Goal: Contribute content

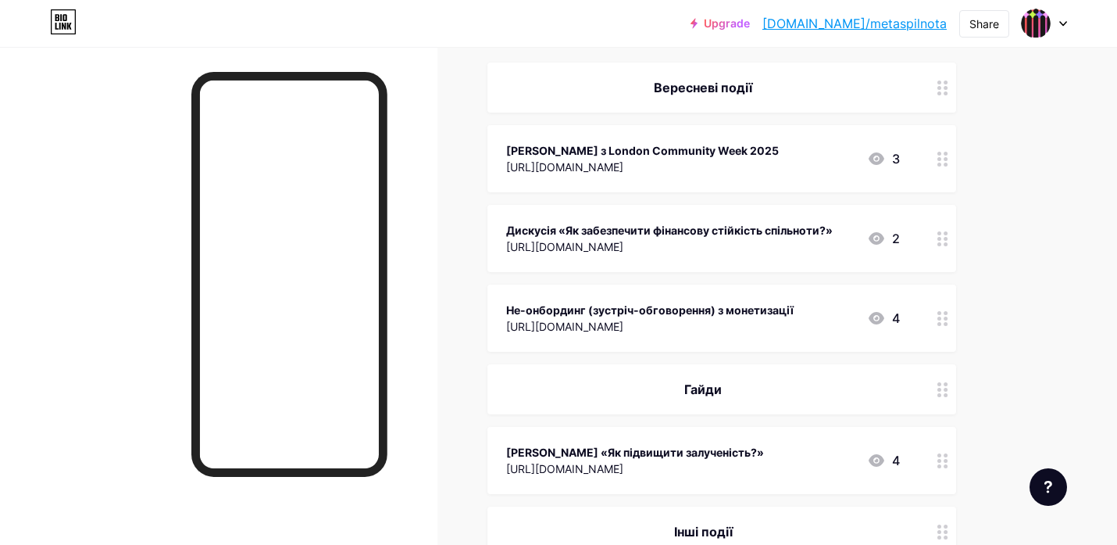
scroll to position [86, 0]
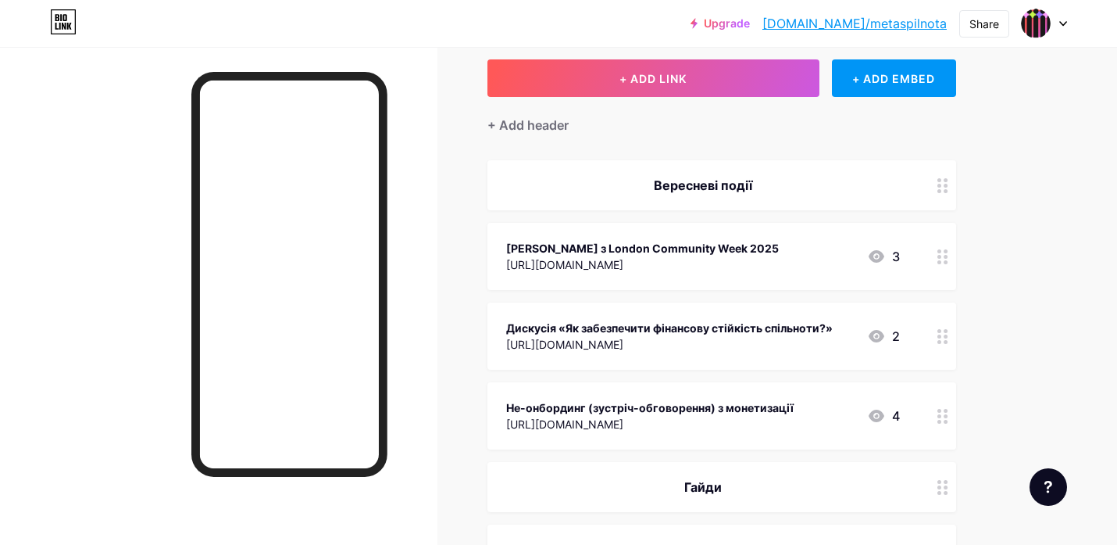
click at [942, 256] on icon at bounding box center [943, 256] width 11 height 15
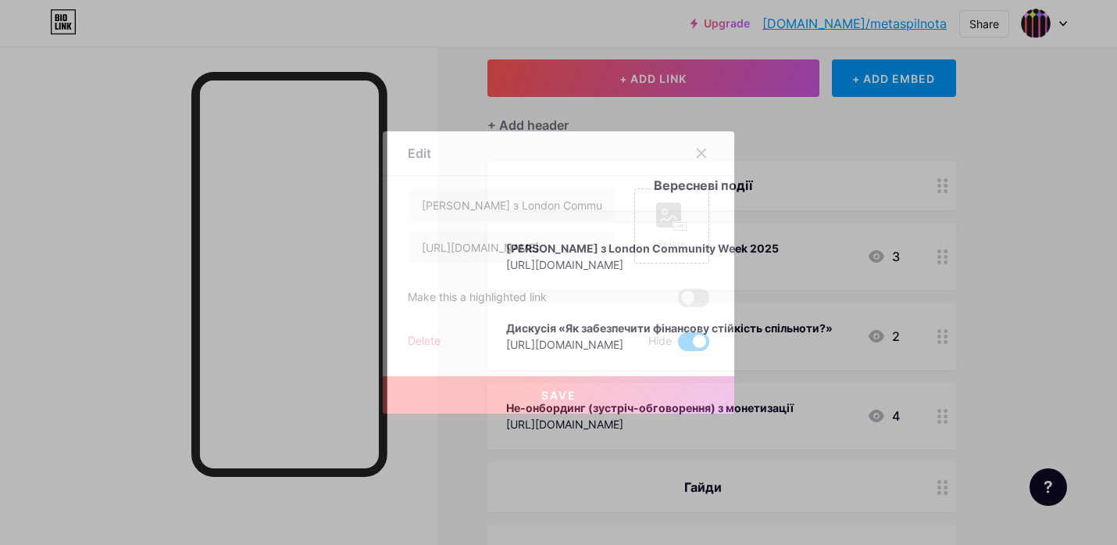
click at [685, 341] on span at bounding box center [693, 341] width 31 height 19
click at [678, 345] on input "checkbox" at bounding box center [678, 345] width 0 height 0
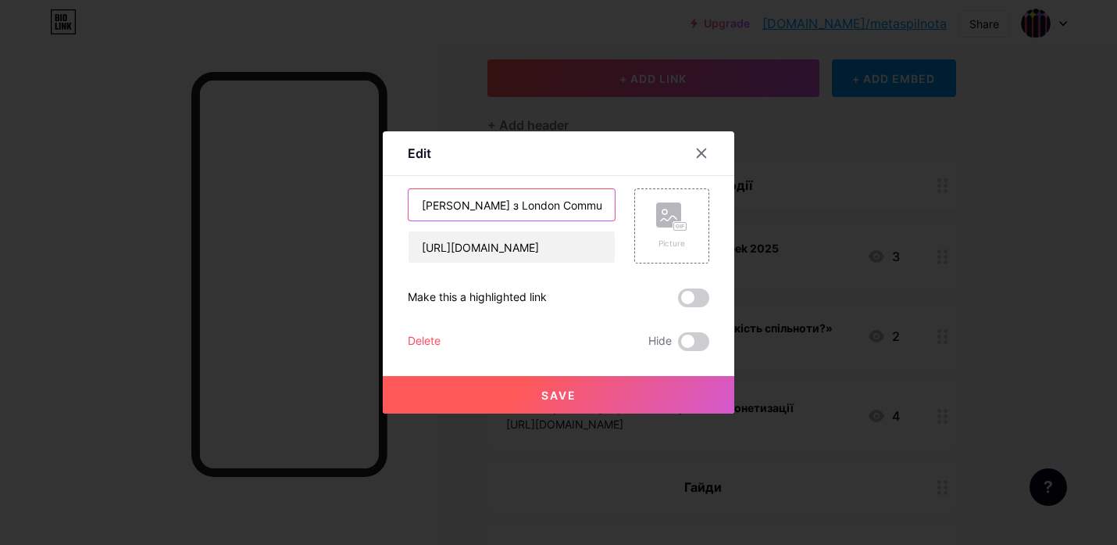
click at [421, 204] on input "[PERSON_NAME] з London Community Week 2025" at bounding box center [512, 204] width 206 height 31
drag, startPoint x: 464, startPoint y: 206, endPoint x: 682, endPoint y: 207, distance: 218.0
click at [682, 207] on div "Запис «Інсайти з London Community Week 2025 [URL][DOMAIN_NAME] Picture" at bounding box center [559, 225] width 302 height 75
click at [606, 204] on input "Запис «Інсайти з London Community Week 2025" at bounding box center [512, 204] width 206 height 31
drag, startPoint x: 592, startPoint y: 198, endPoint x: 384, endPoint y: 200, distance: 208.6
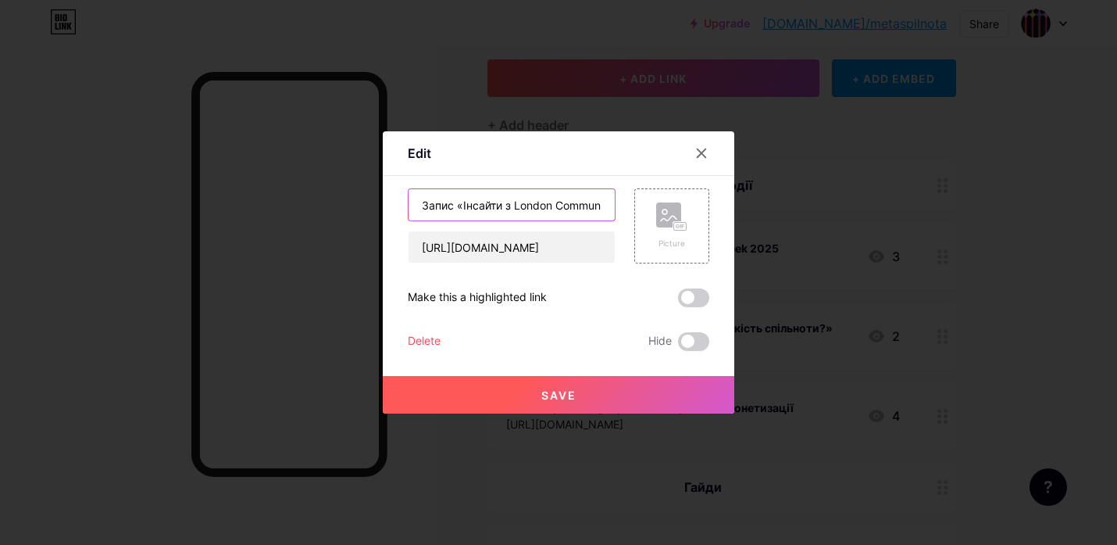
click at [384, 200] on div "Edit Content YouTube Play YouTube video without leaving your page. ADD Vimeo Pl…" at bounding box center [559, 272] width 352 height 282
type input "Запис «Інсайти з London Community Week 2025»"
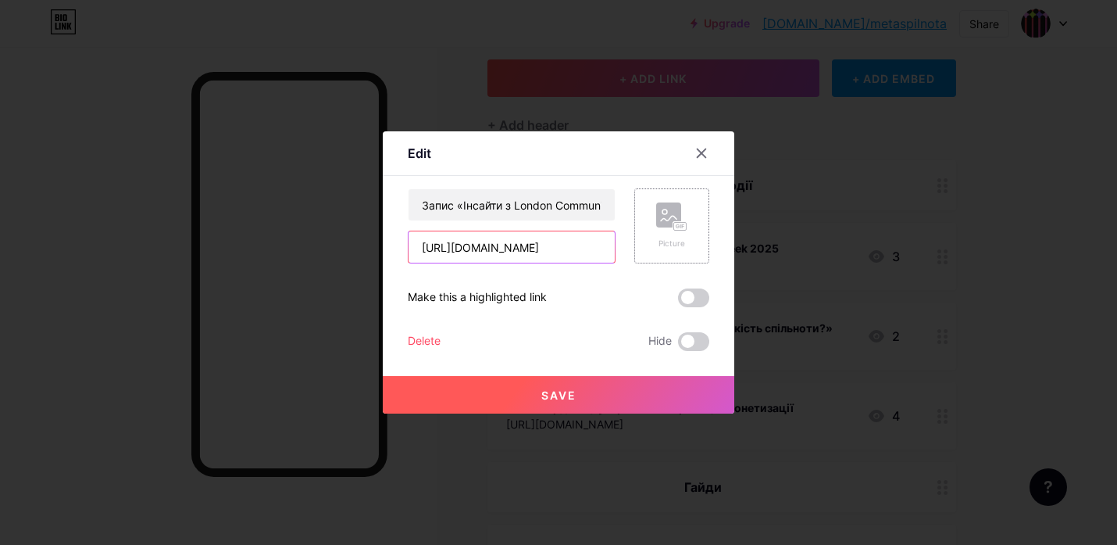
drag, startPoint x: 423, startPoint y: 247, endPoint x: 681, endPoint y: 247, distance: 257.8
click at [681, 247] on div "Запис «Інсайти з London Community Week 2025» [URL][DOMAIN_NAME] Picture" at bounding box center [559, 225] width 302 height 75
paste input "[URL][DOMAIN_NAME]"
drag, startPoint x: 599, startPoint y: 250, endPoint x: 352, endPoint y: 248, distance: 246.9
click at [352, 248] on div "Edit Content YouTube Play YouTube video without leaving your page. ADD Vimeo Pl…" at bounding box center [558, 272] width 1117 height 545
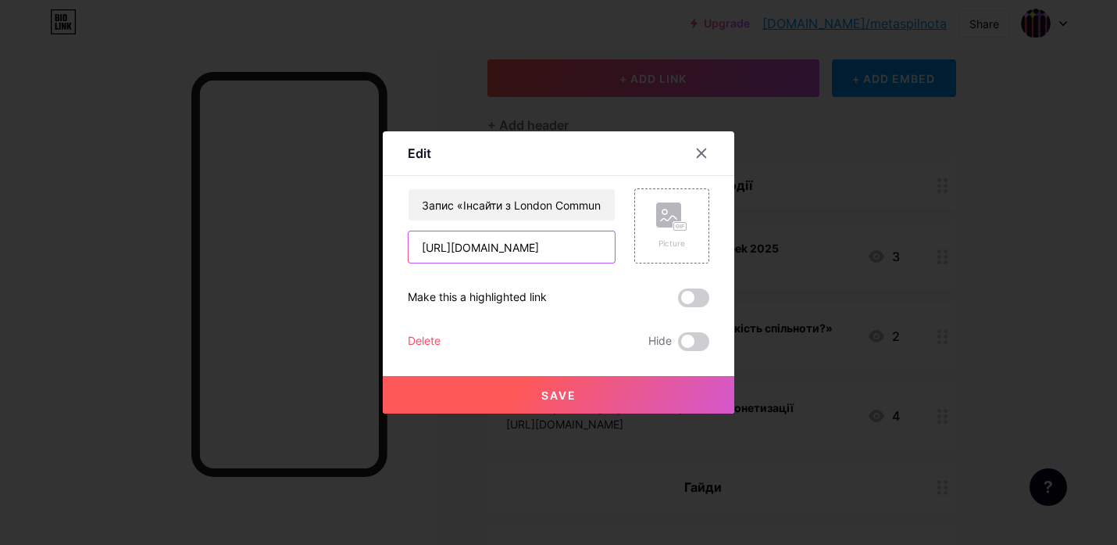
click at [452, 245] on input "[URL][DOMAIN_NAME]" at bounding box center [512, 246] width 206 height 31
type input "[URL][DOMAIN_NAME]"
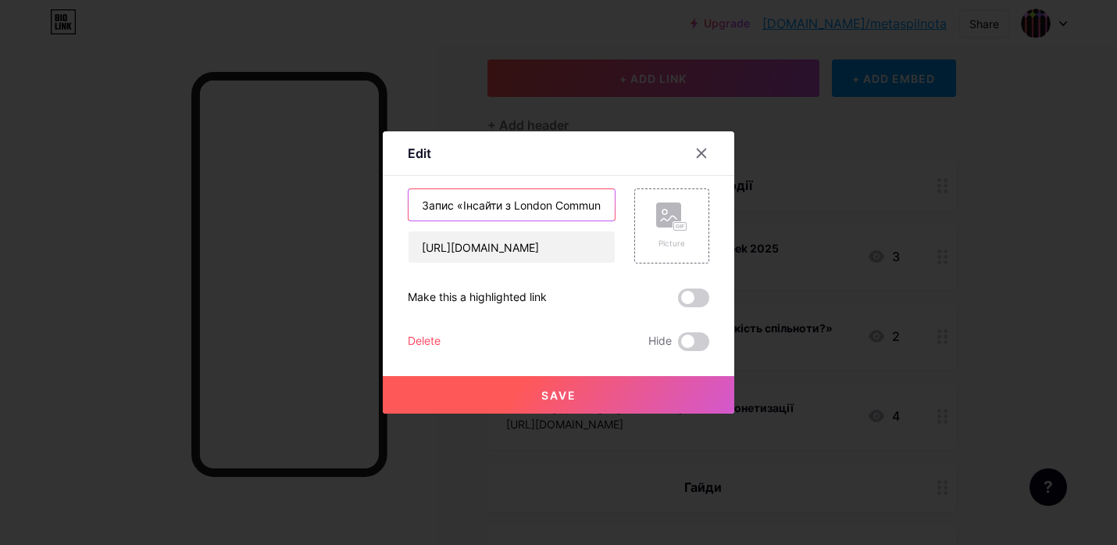
drag, startPoint x: 423, startPoint y: 204, endPoint x: 632, endPoint y: 208, distance: 208.7
click at [632, 208] on div "Запис «Інсайти з London Community Week 2025» [URL][DOMAIN_NAME] Picture" at bounding box center [559, 225] width 302 height 75
click at [549, 203] on input "Запис «Інсайти з London Community Week 2025»" at bounding box center [512, 204] width 206 height 31
click at [579, 402] on button "Save" at bounding box center [559, 395] width 352 height 38
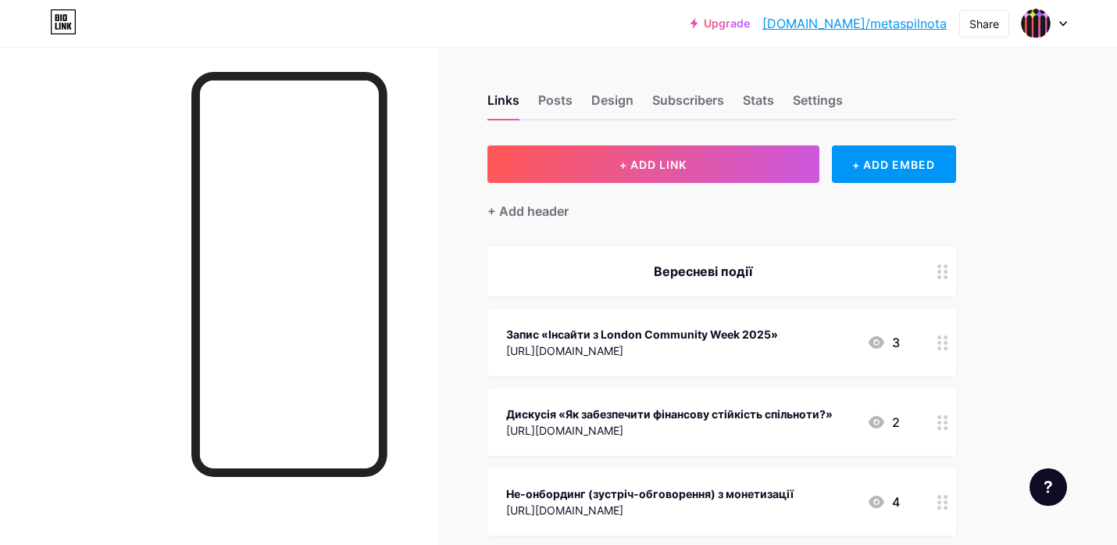
scroll to position [0, 0]
